Goal: Information Seeking & Learning: Check status

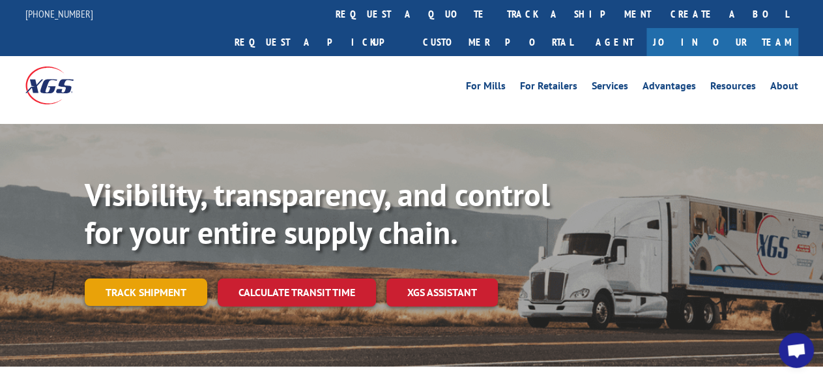
click at [159, 278] on link "Track shipment" at bounding box center [146, 291] width 122 height 27
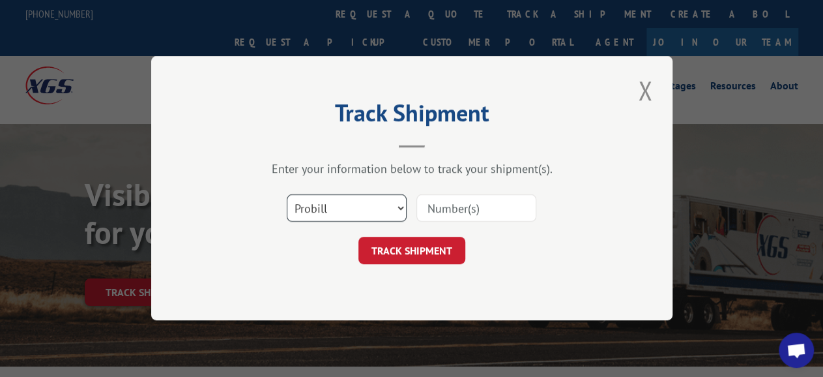
select select "bol"
click option "BOL" at bounding box center [0, 0] width 0 height 0
click at [474, 212] on input at bounding box center [476, 208] width 120 height 27
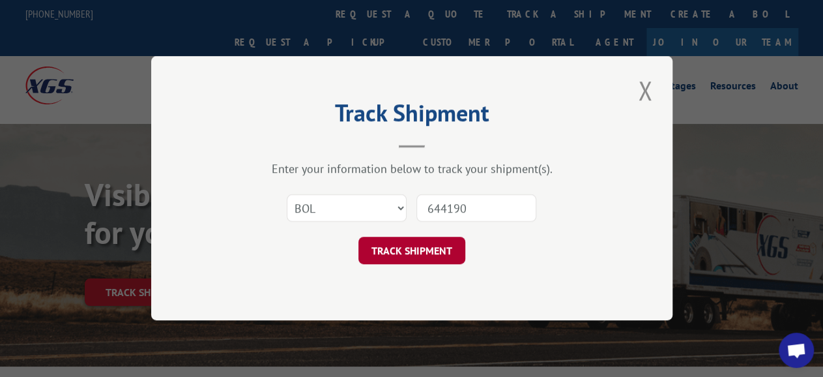
type input "644190"
click at [433, 248] on button "TRACK SHIPMENT" at bounding box center [411, 250] width 107 height 27
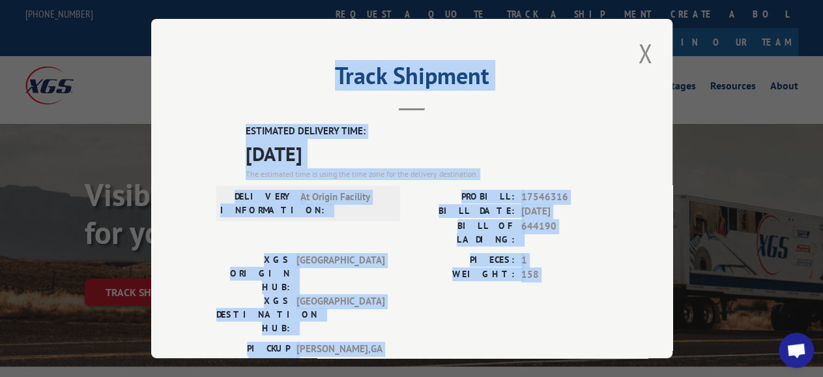
drag, startPoint x: 234, startPoint y: 91, endPoint x: 511, endPoint y: 283, distance: 337.0
click at [421, 326] on div "Track Shipment ESTIMATED DELIVERY TIME: [DATE] The estimated time is using the …" at bounding box center [411, 188] width 521 height 339
copy div "Track Shipment ESTIMATED DELIVERY TIME: [DATE] The estimated time is using the …"
click at [637, 37] on button "Close modal" at bounding box center [645, 53] width 22 height 36
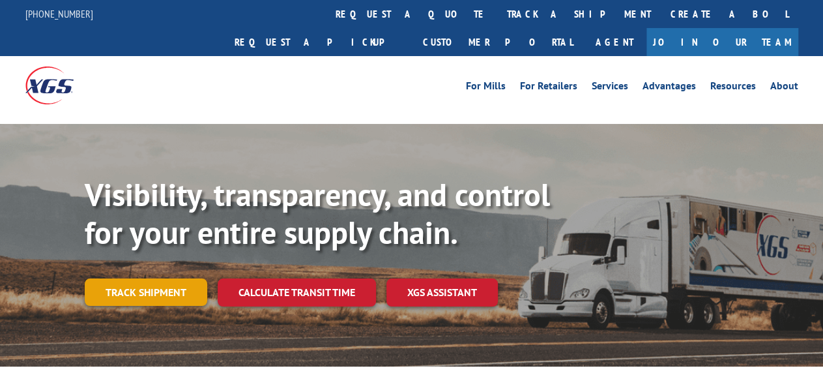
click at [141, 278] on link "Track shipment" at bounding box center [146, 291] width 122 height 27
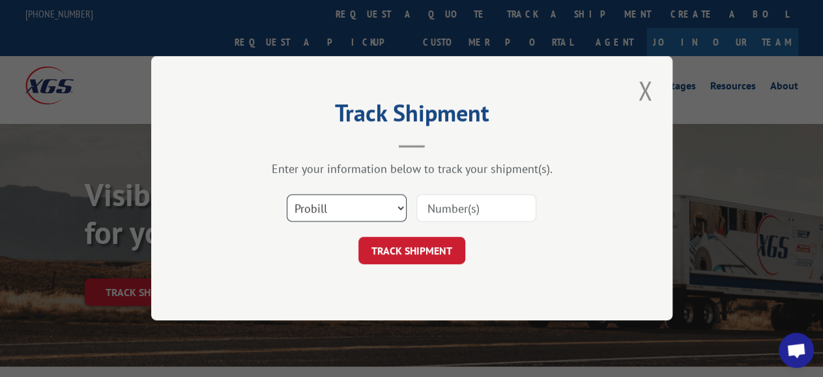
click at [287, 195] on select "Select category... Probill BOL PO" at bounding box center [347, 208] width 120 height 27
select select "bol"
click option "BOL" at bounding box center [0, 0] width 0 height 0
click at [473, 207] on input at bounding box center [476, 208] width 120 height 27
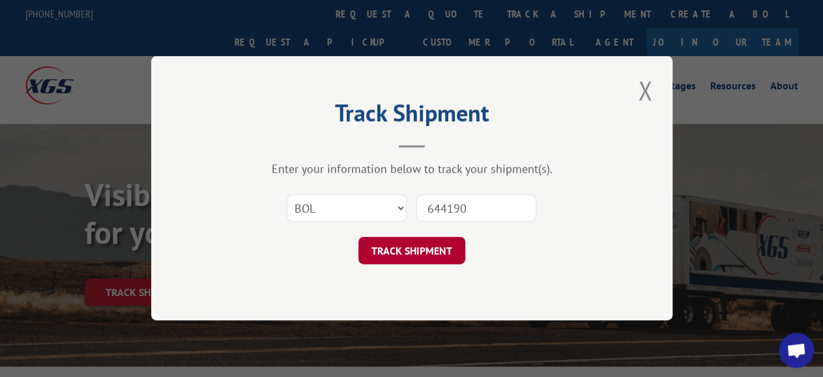
type input "644190"
click at [414, 253] on button "TRACK SHIPMENT" at bounding box center [411, 250] width 107 height 27
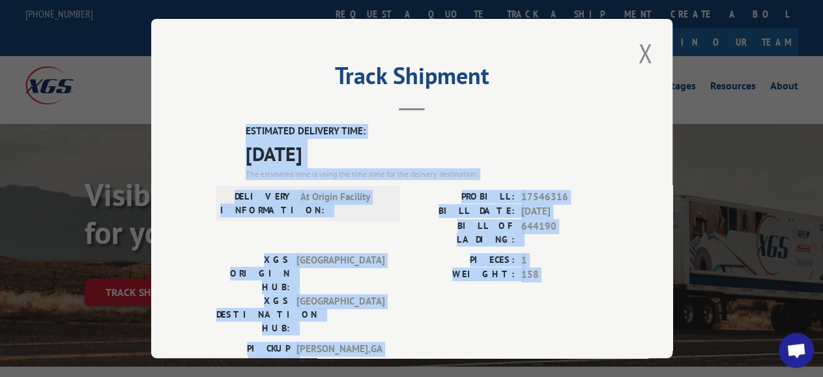
drag, startPoint x: 223, startPoint y: 105, endPoint x: 456, endPoint y: 257, distance: 278.1
click at [390, 307] on div "Track Shipment ESTIMATED DELIVERY TIME: [DATE] The estimated time is using the …" at bounding box center [411, 188] width 521 height 339
copy div "ESTIMATED DELIVERY TIME: 08/18/2025 The estimated time is using the time zone f…"
click at [634, 49] on button "Close modal" at bounding box center [645, 53] width 22 height 36
